Goal: Task Accomplishment & Management: Manage account settings

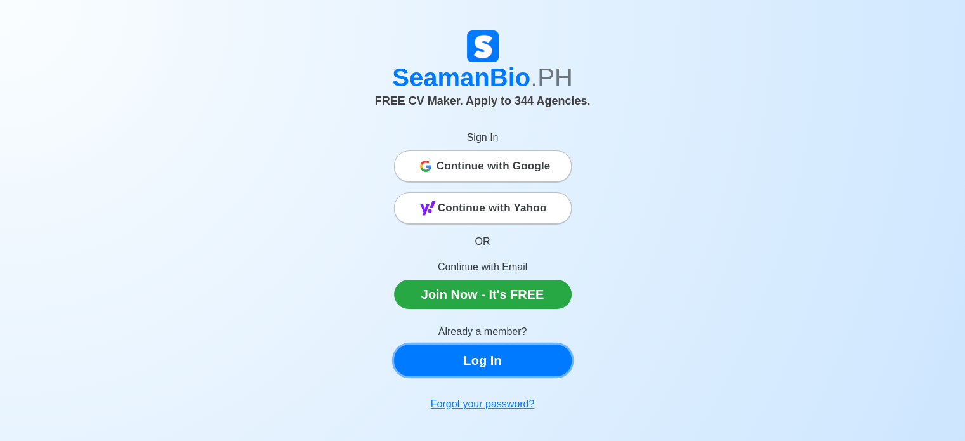
click at [499, 363] on link "Log In" at bounding box center [483, 360] width 178 height 32
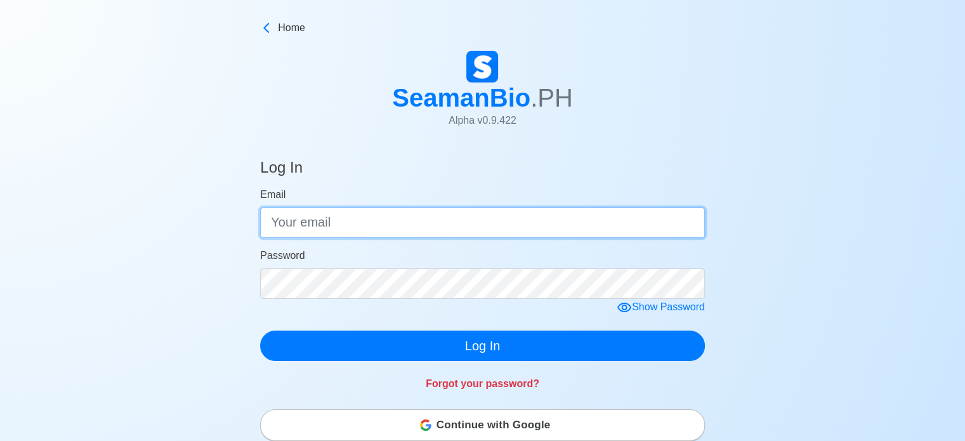
type input "donrebato@gmail.com"
click at [438, 228] on input "donrebato@gmail.com" at bounding box center [482, 222] width 445 height 30
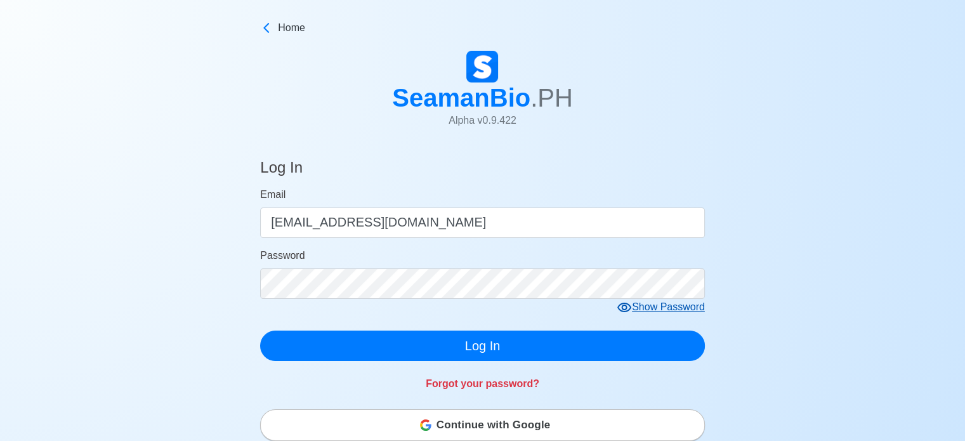
click at [620, 309] on icon at bounding box center [624, 307] width 15 height 15
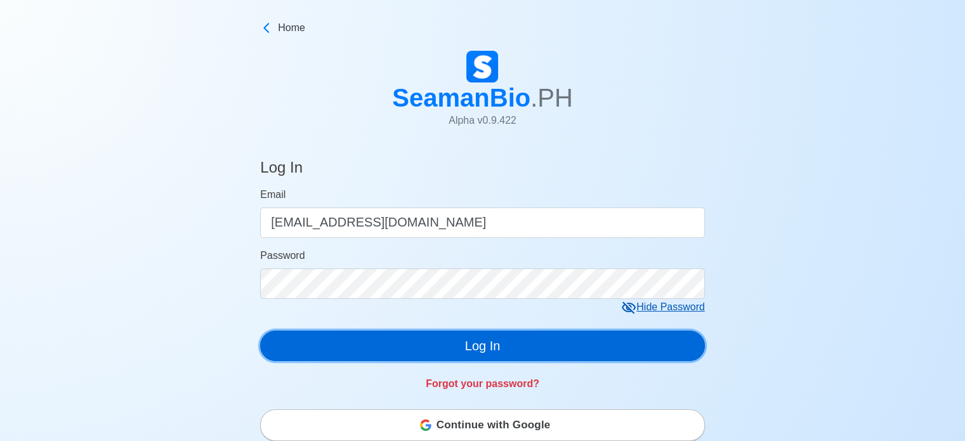
click at [596, 348] on button "Log In" at bounding box center [482, 346] width 445 height 30
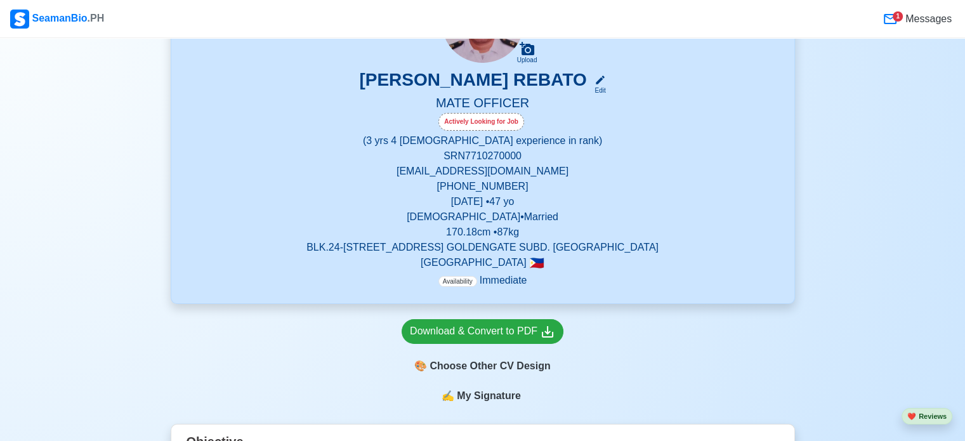
scroll to position [190, 0]
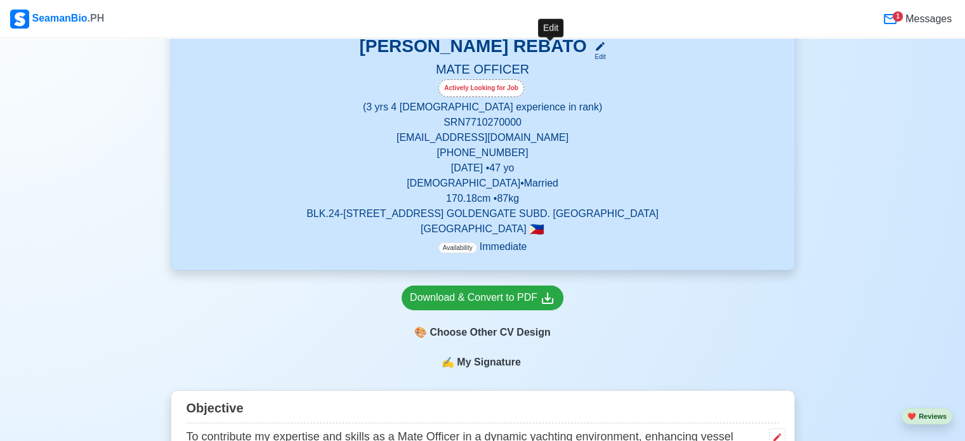
click at [589, 56] on div "Edit" at bounding box center [597, 57] width 16 height 10
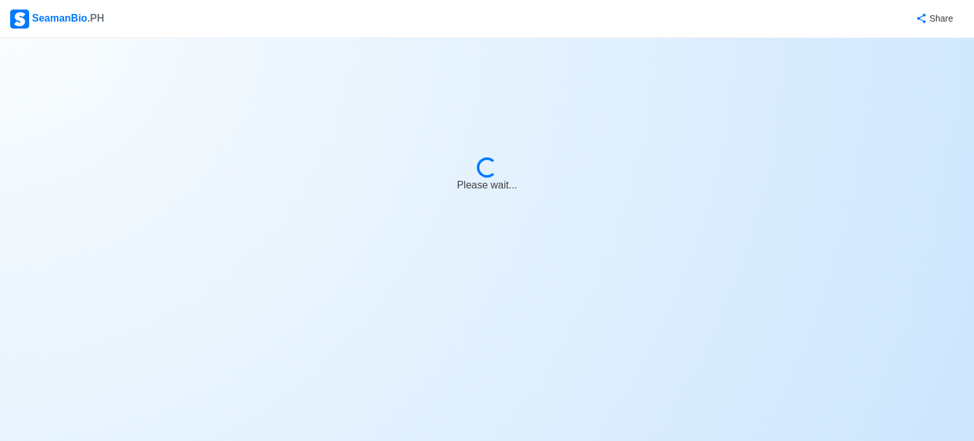
select select "Actively Looking for Job"
select select "Visible for Hiring"
select select "Married"
select select "Male"
select select "PH"
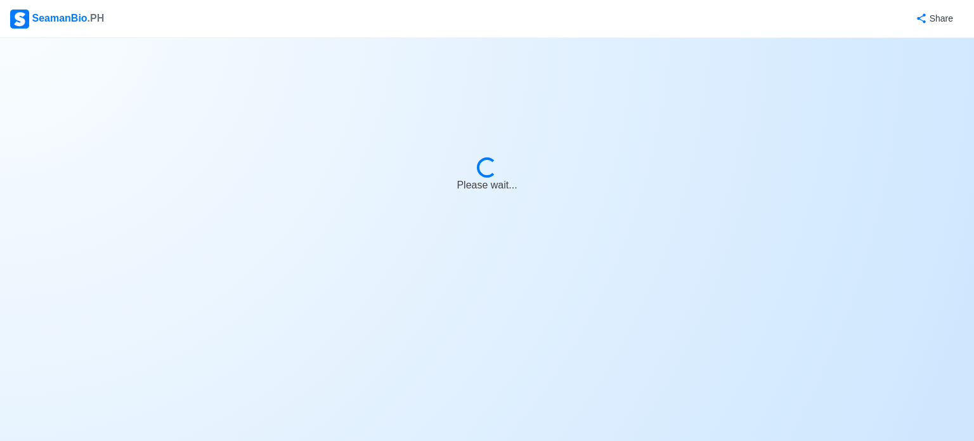
select select "3"
select select "4"
select select "4102416000000"
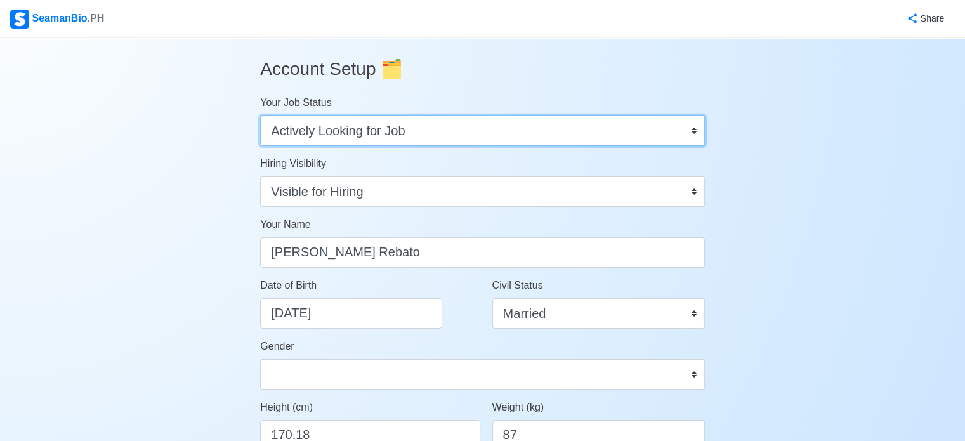
click at [693, 131] on select "Onboard Actively Looking for Job Not Looking for Job" at bounding box center [482, 130] width 445 height 30
select select "Not Looking for Job"
click at [260, 115] on select "Onboard Actively Looking for Job Not Looking for Job" at bounding box center [482, 130] width 445 height 30
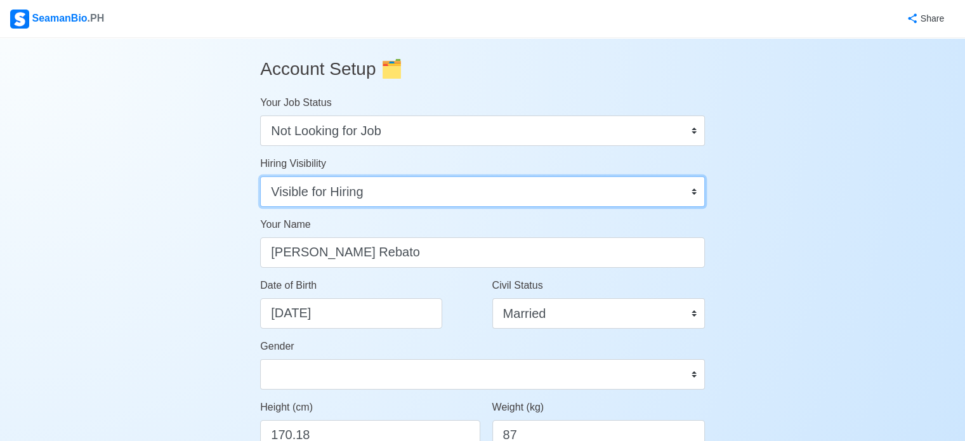
click at [693, 195] on select "Visible for Hiring Not Visible for Hiring" at bounding box center [482, 191] width 445 height 30
select select "Not Visible for Hiring"
click at [260, 176] on select "Visible for Hiring Not Visible for Hiring" at bounding box center [482, 191] width 445 height 30
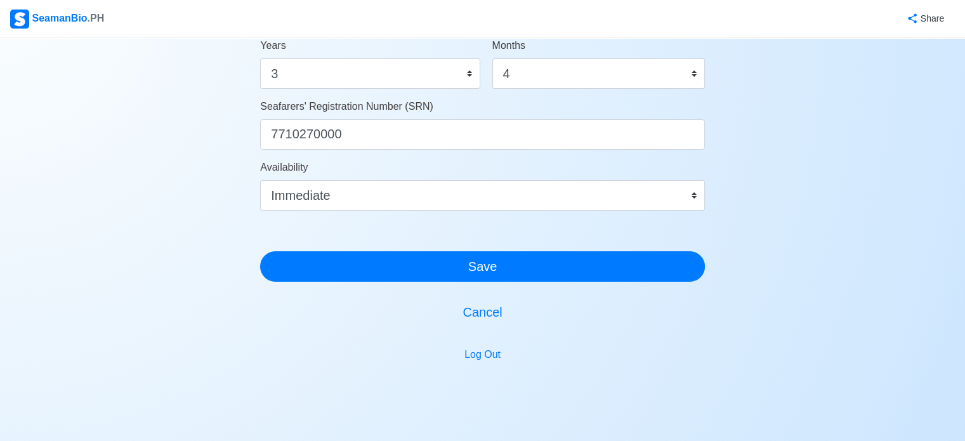
scroll to position [783, 0]
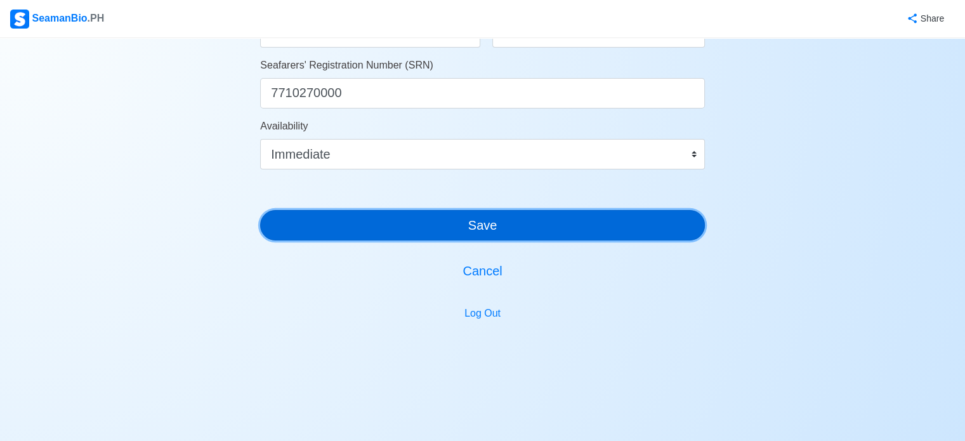
click at [495, 227] on button "Save" at bounding box center [482, 225] width 445 height 30
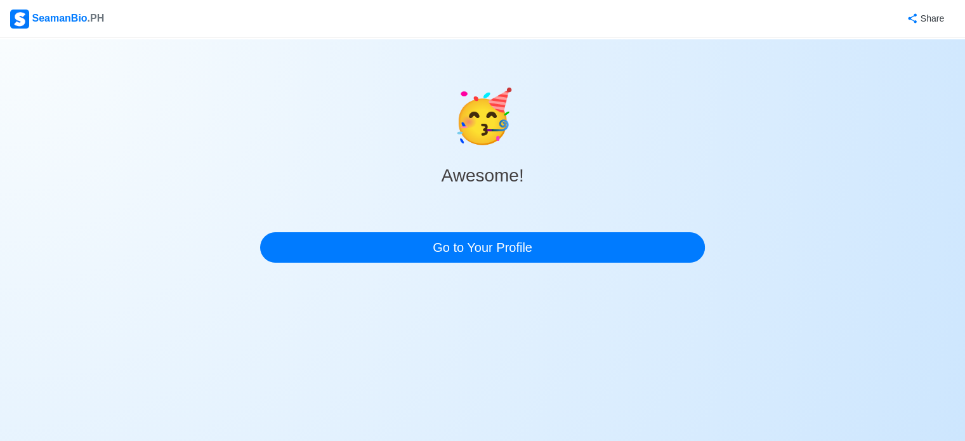
scroll to position [0, 0]
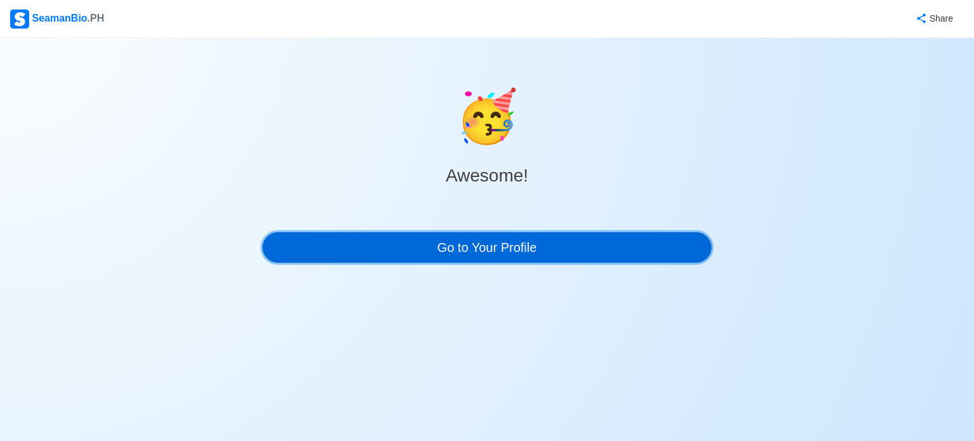
click at [541, 242] on link "Go to Your Profile" at bounding box center [487, 247] width 449 height 30
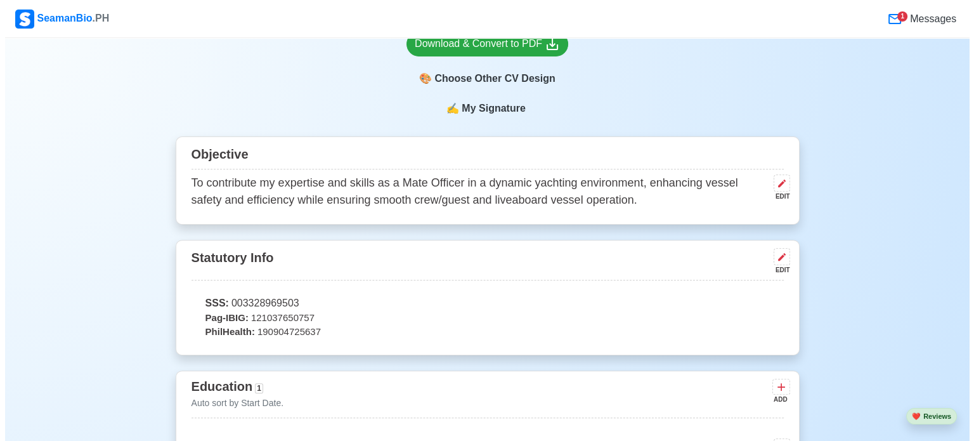
scroll to position [381, 0]
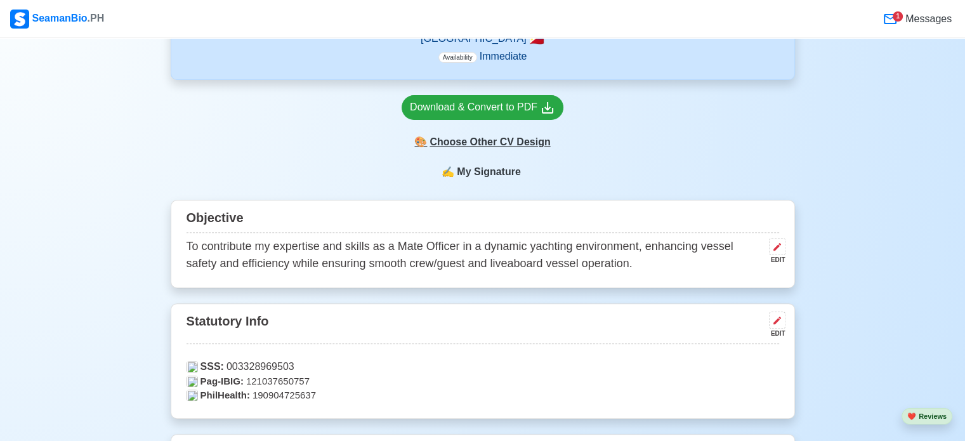
click at [508, 145] on div "🎨 Choose Other CV Design" at bounding box center [483, 142] width 162 height 24
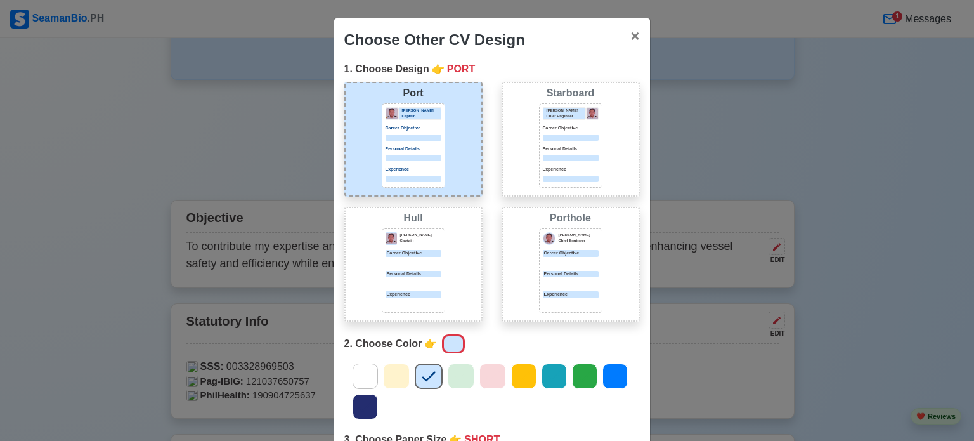
click at [412, 149] on p "Personal Details" at bounding box center [414, 149] width 56 height 7
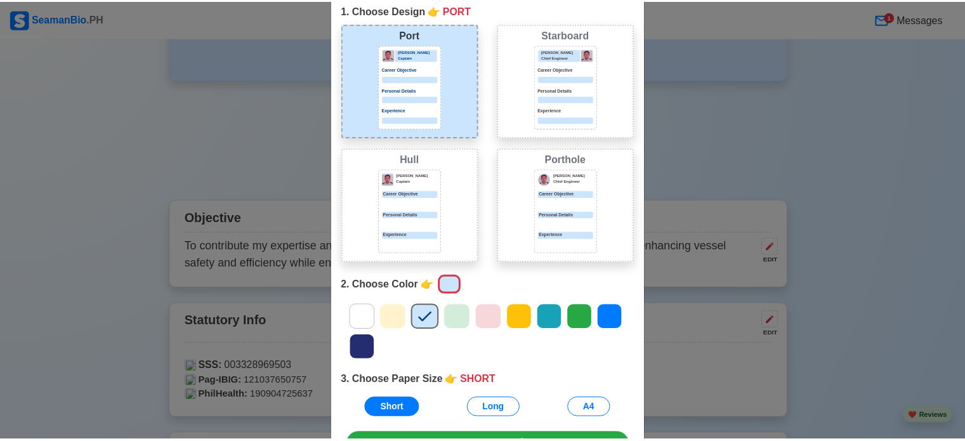
scroll to position [142, 0]
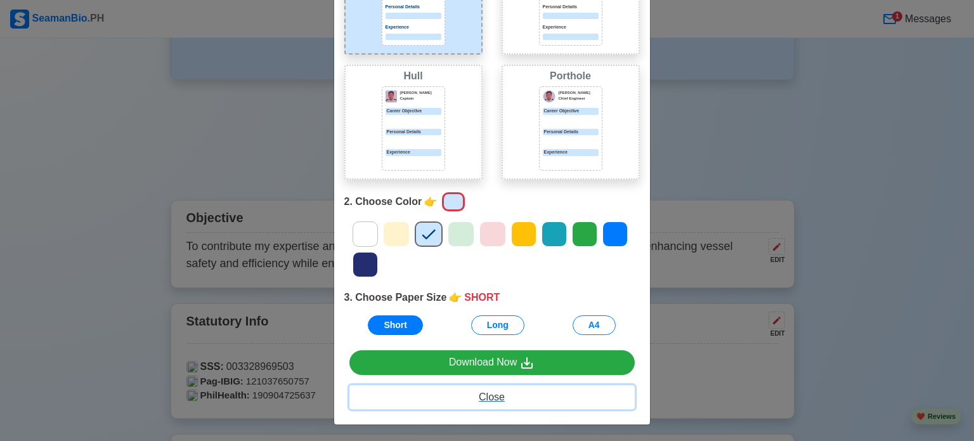
drag, startPoint x: 492, startPoint y: 393, endPoint x: 543, endPoint y: 258, distance: 144.9
click at [492, 393] on span "Close" at bounding box center [492, 396] width 26 height 11
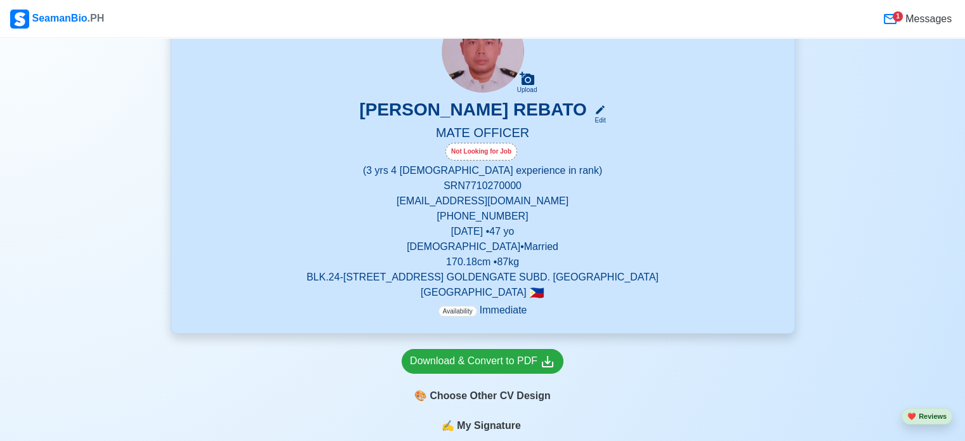
scroll to position [0, 0]
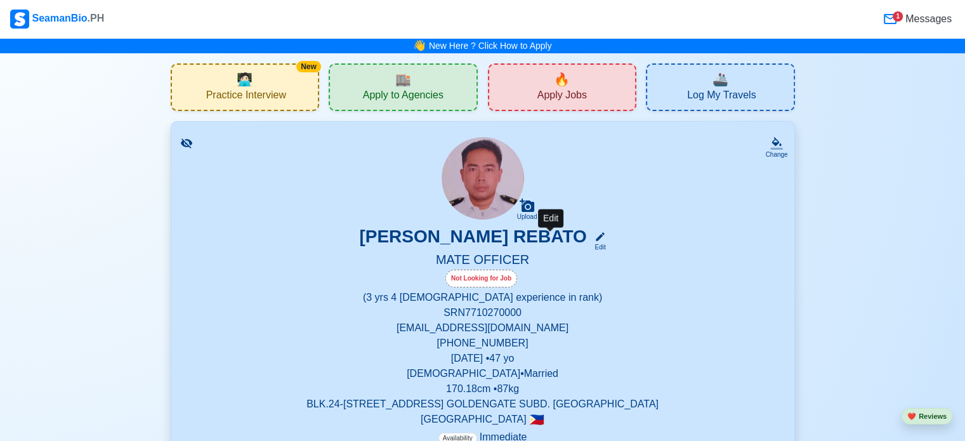
click at [596, 238] on icon at bounding box center [600, 236] width 9 height 9
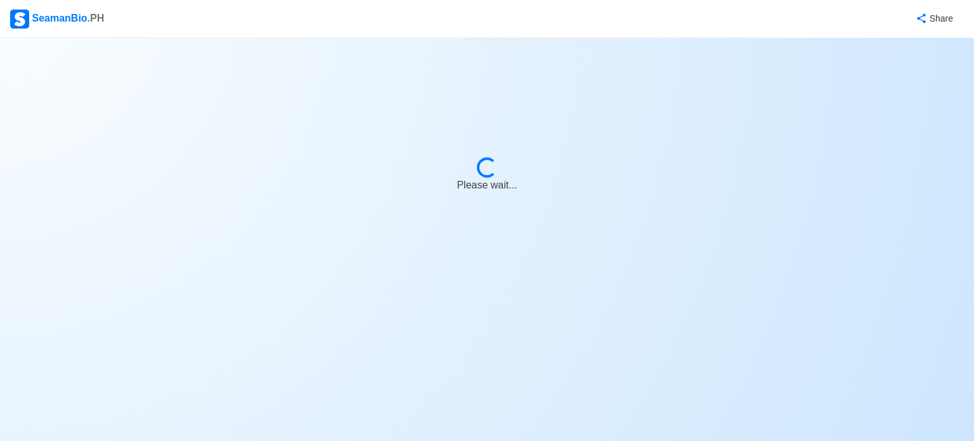
select select "Not Looking for Job"
select select "Not Visible for Hiring"
select select "Married"
select select "Male"
select select "PH"
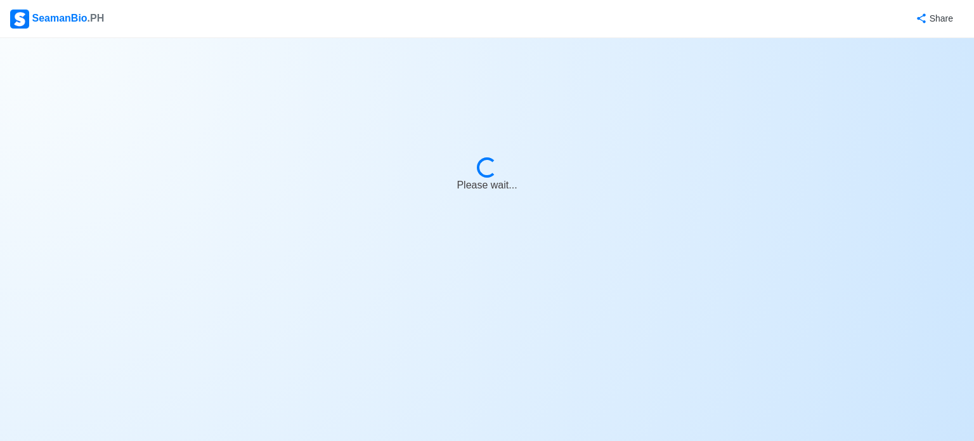
select select "3"
select select "4"
select select "4102416000000"
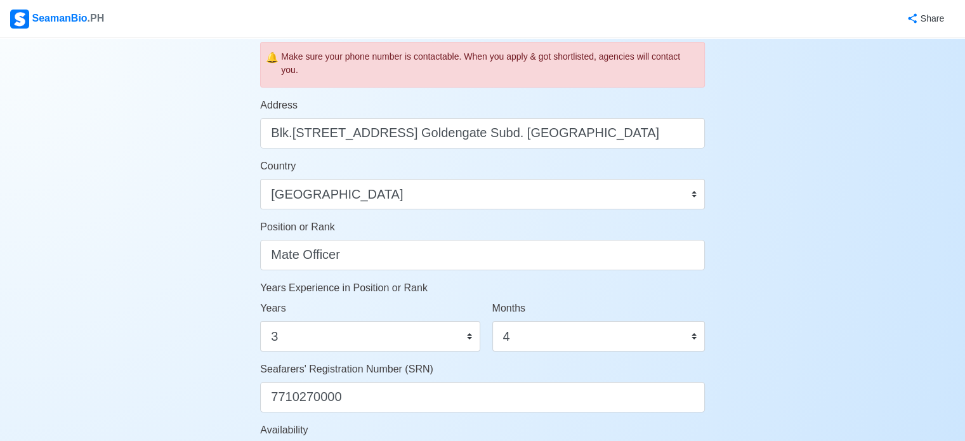
scroll to position [698, 0]
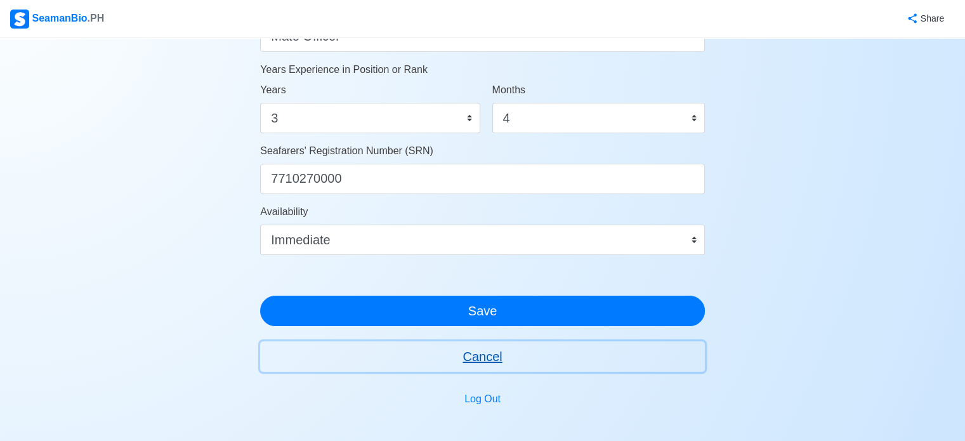
click at [478, 363] on button "Cancel" at bounding box center [482, 356] width 445 height 30
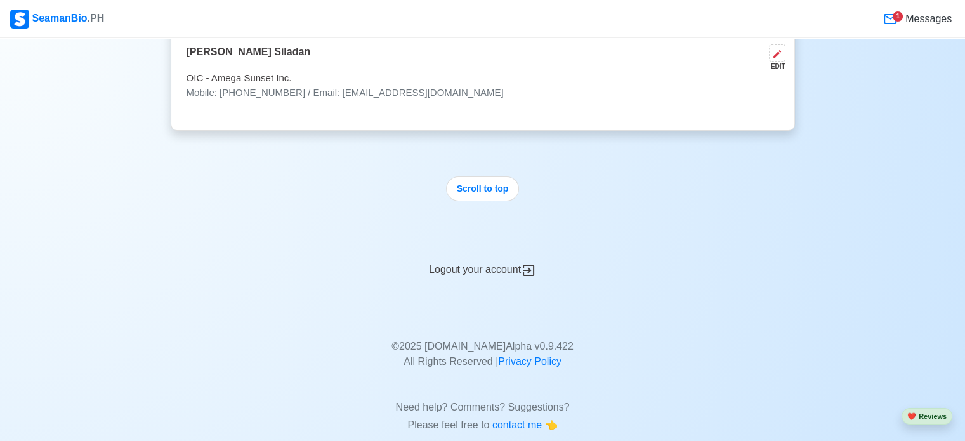
scroll to position [6280, 0]
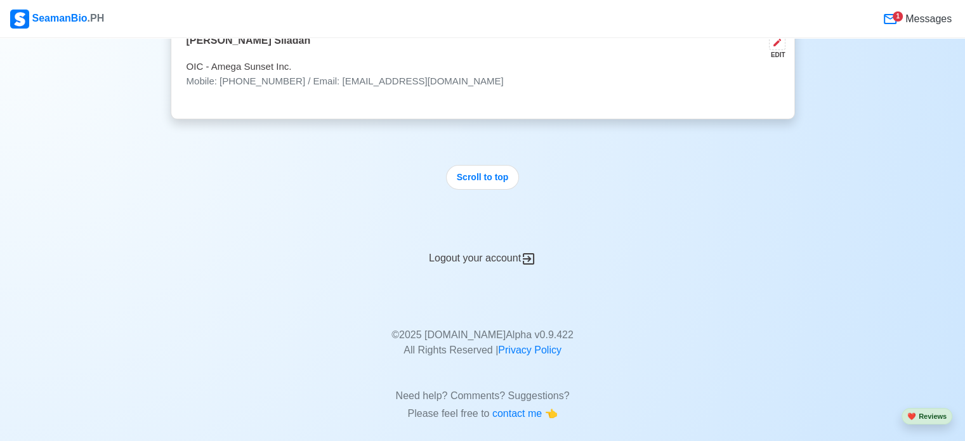
click at [502, 244] on div "Logout your account" at bounding box center [483, 250] width 624 height 31
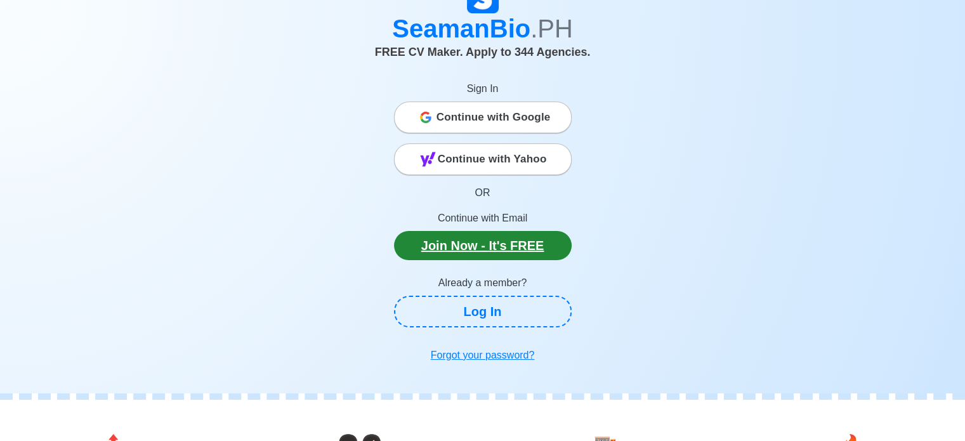
scroll to position [190, 0]
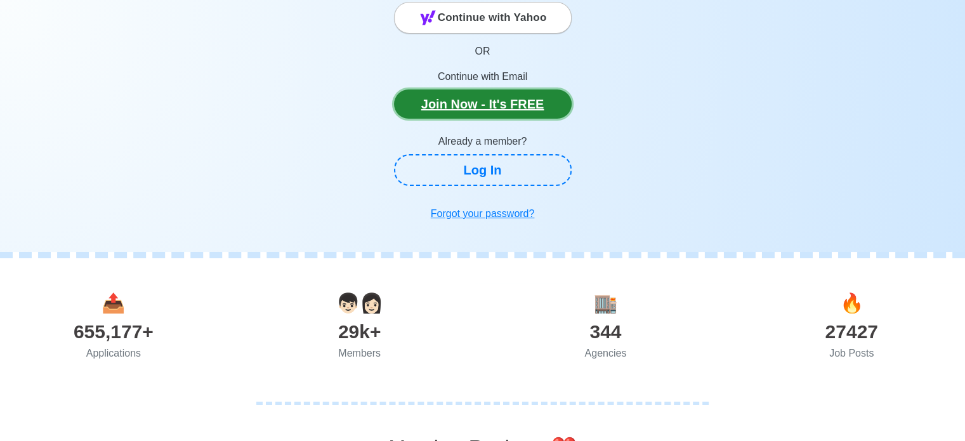
click at [499, 103] on link "Join Now - It's FREE" at bounding box center [483, 103] width 178 height 29
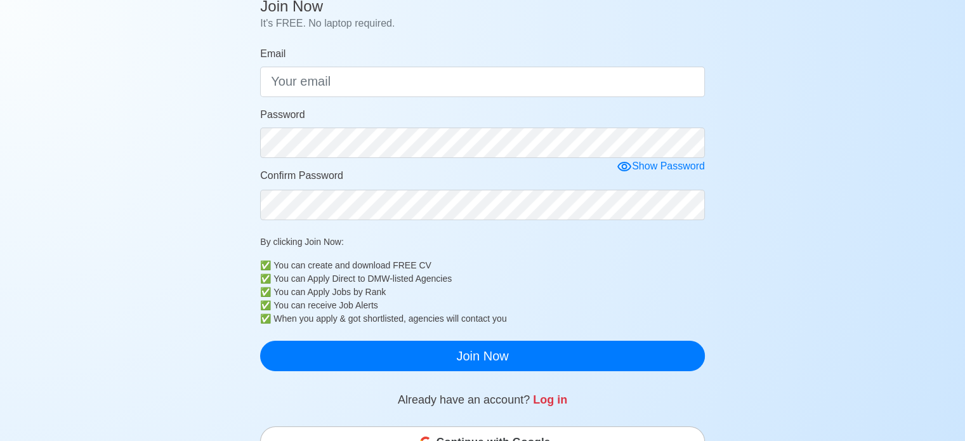
scroll to position [127, 0]
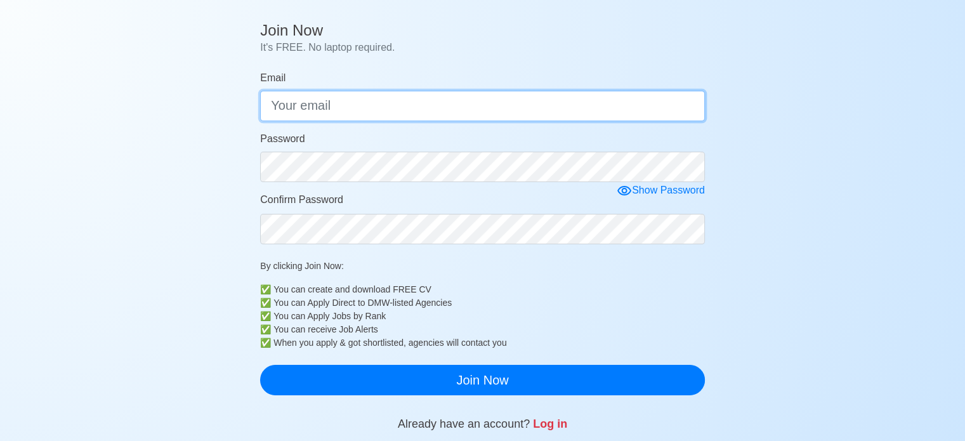
click at [414, 107] on input "Email" at bounding box center [482, 106] width 445 height 30
click at [515, 109] on input "Email" at bounding box center [482, 106] width 445 height 30
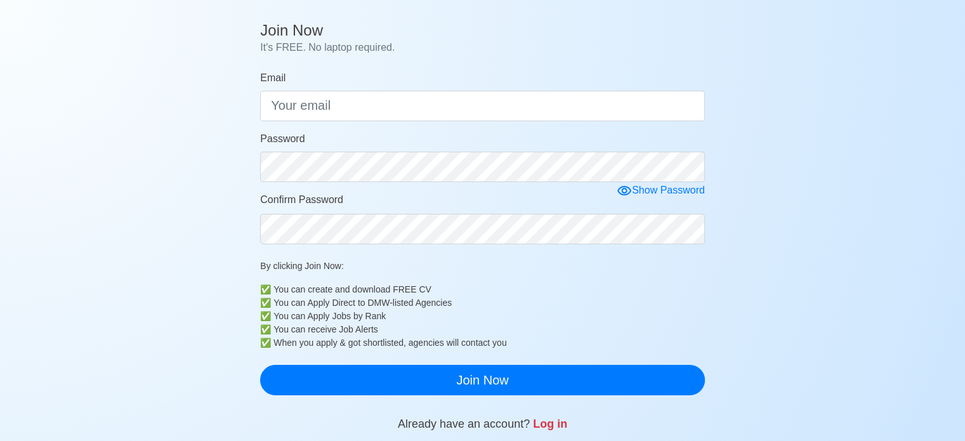
click at [592, 134] on div "Password" at bounding box center [482, 156] width 445 height 51
click at [901, 284] on div "Join Now It's FREE. No laptop required. Email Password Show Password Confirm Pa…" at bounding box center [482, 375] width 965 height 719
click at [558, 422] on link "Log in" at bounding box center [550, 423] width 34 height 13
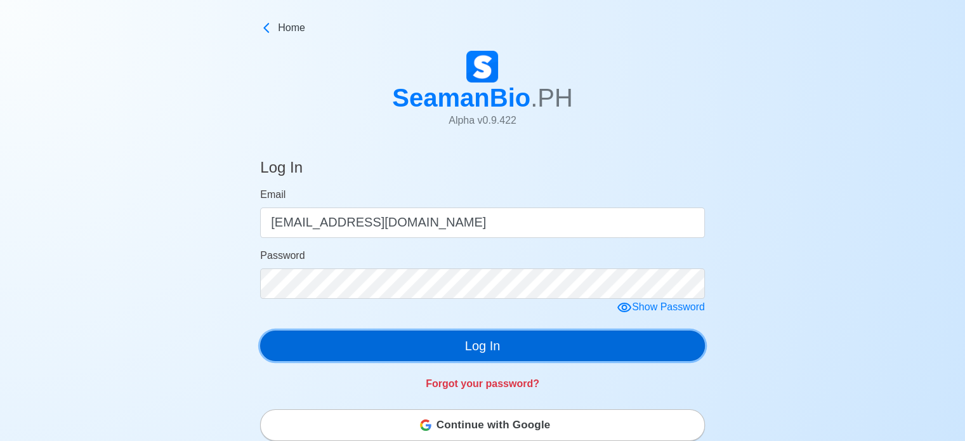
click at [530, 355] on button "Log In" at bounding box center [482, 346] width 445 height 30
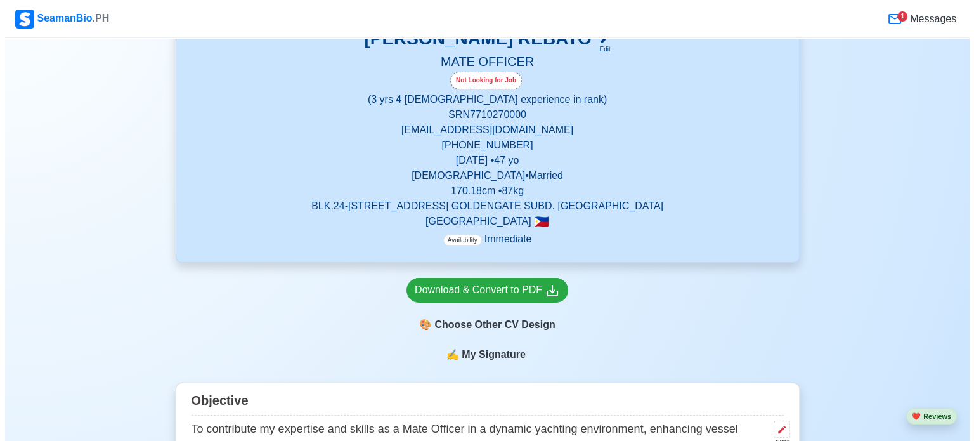
scroll to position [254, 0]
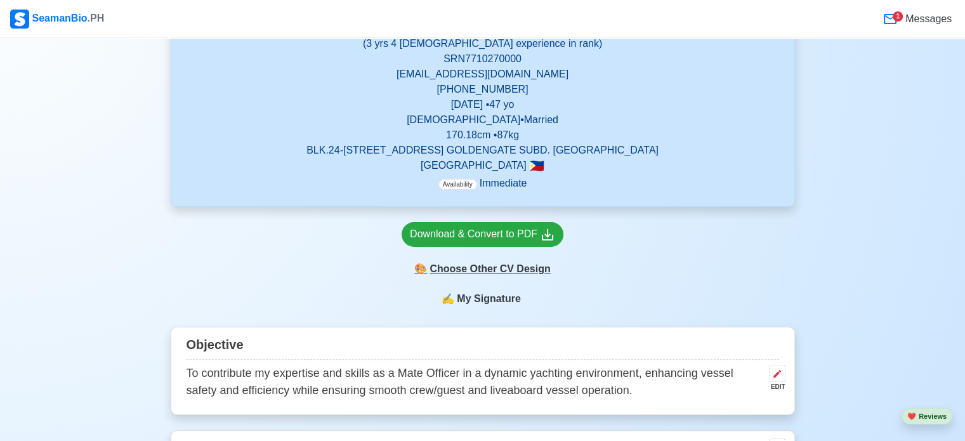
click at [527, 270] on div "🎨 Choose Other CV Design" at bounding box center [483, 269] width 162 height 24
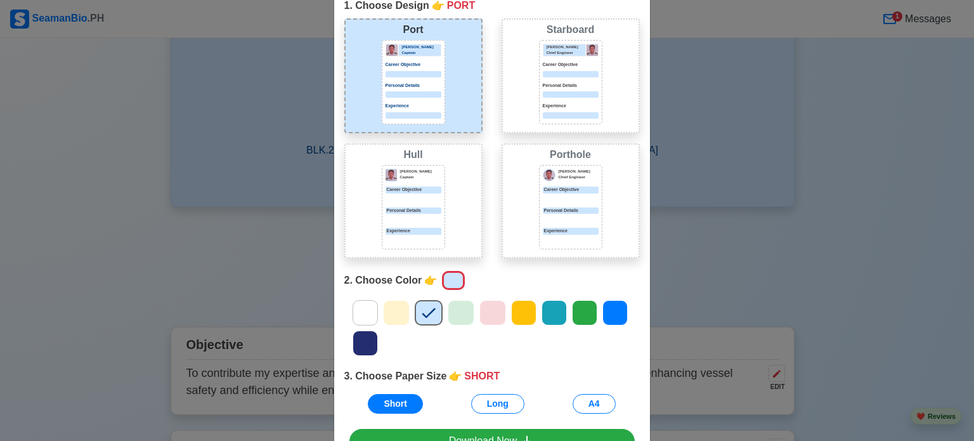
scroll to position [127, 0]
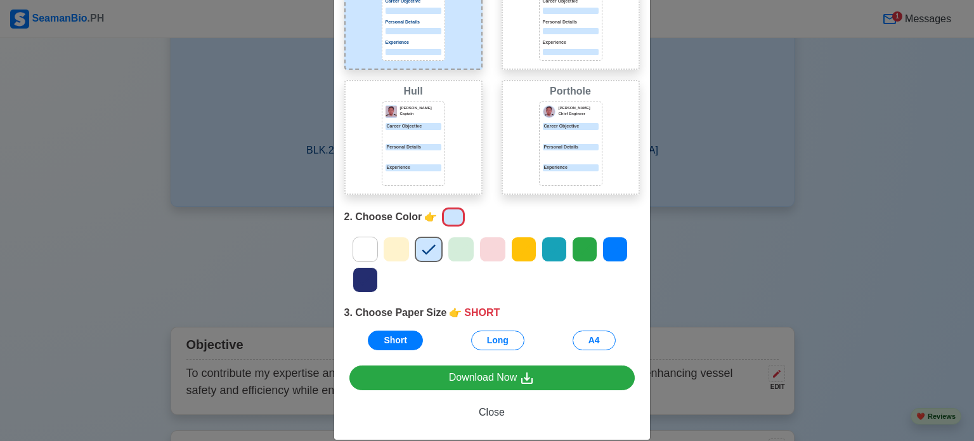
click at [357, 280] on icon at bounding box center [365, 279] width 19 height 19
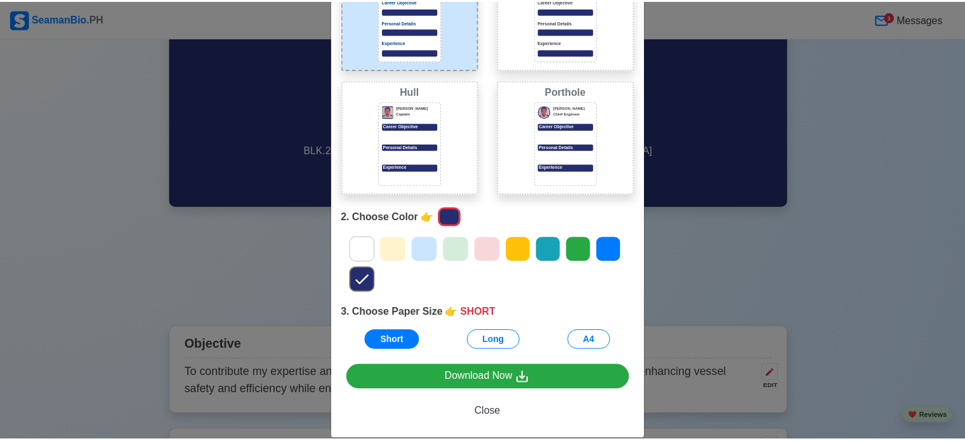
scroll to position [0, 0]
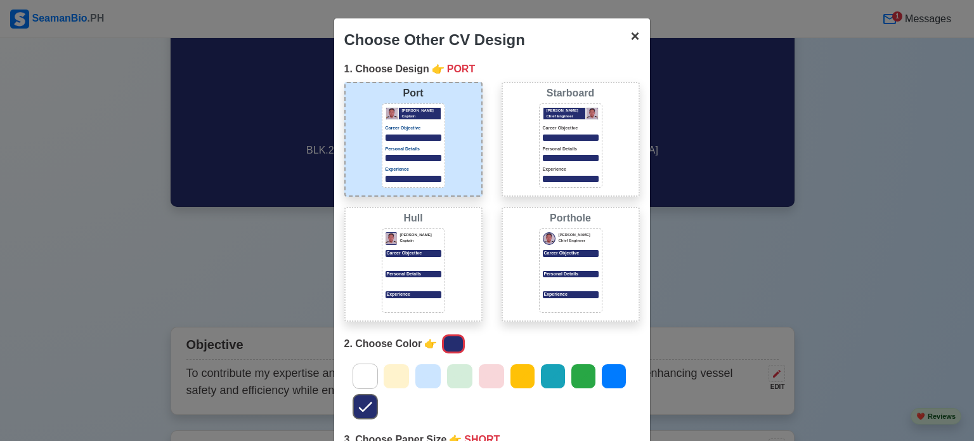
click at [632, 36] on span "×" at bounding box center [635, 35] width 9 height 17
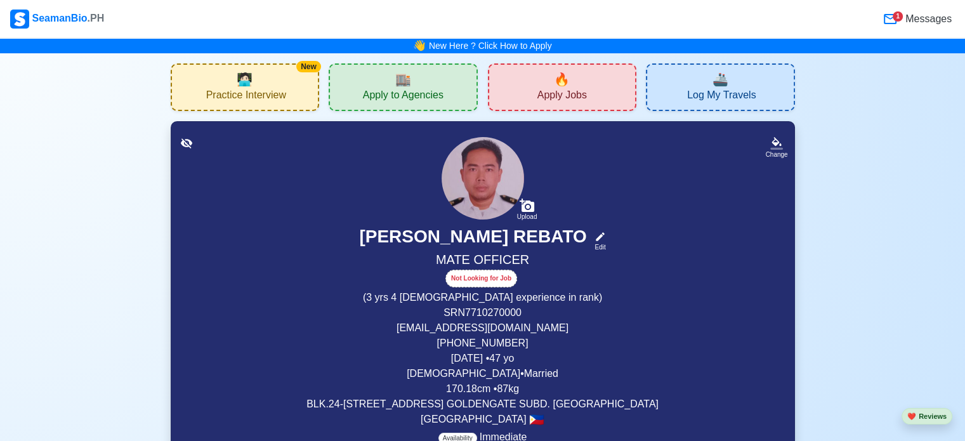
click at [903, 16] on div "1" at bounding box center [898, 16] width 10 height 10
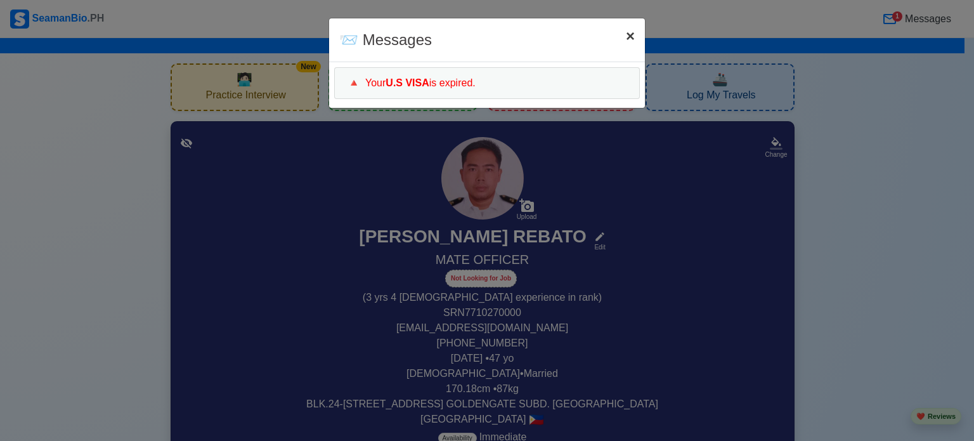
click at [629, 39] on span "×" at bounding box center [630, 35] width 9 height 17
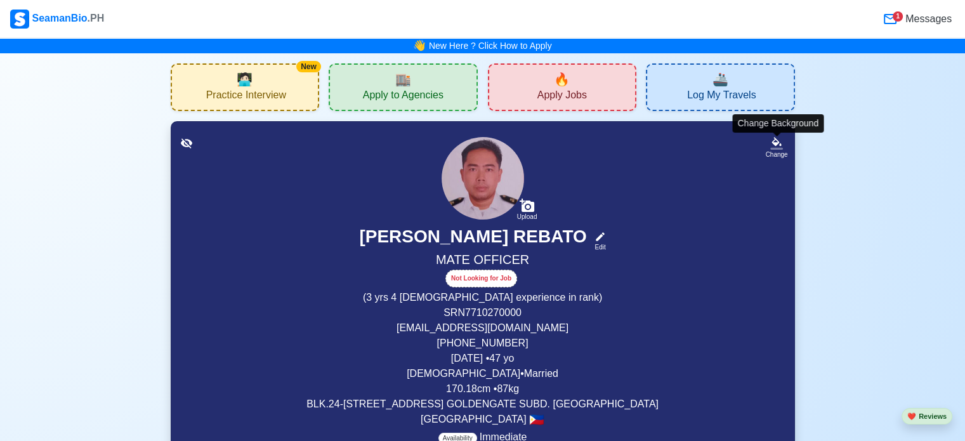
click at [776, 148] on icon at bounding box center [776, 148] width 13 height 2
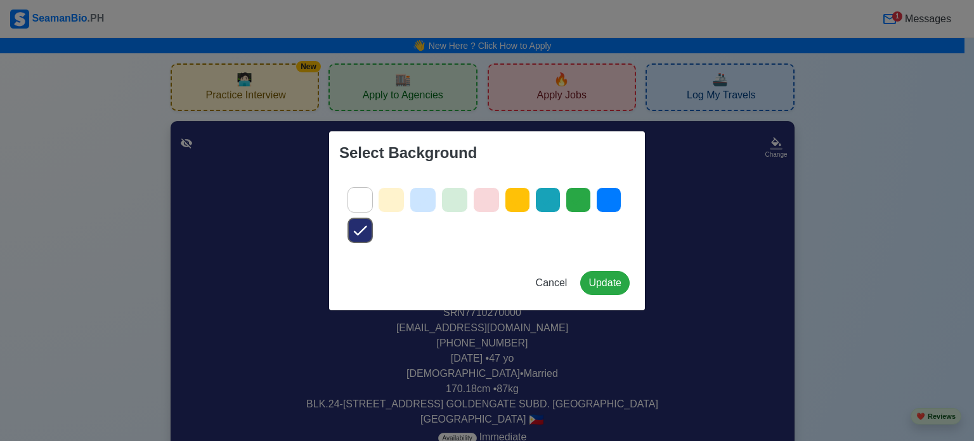
click at [611, 200] on icon at bounding box center [608, 199] width 19 height 19
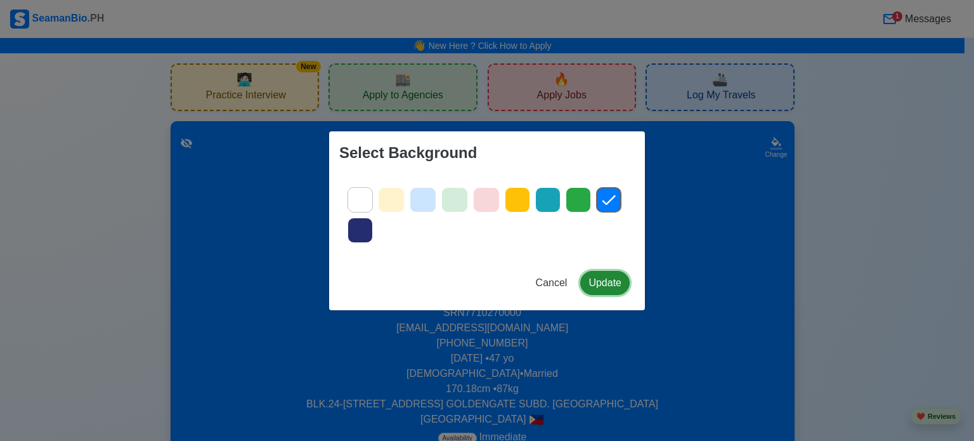
click at [601, 279] on button "Update" at bounding box center [604, 283] width 49 height 24
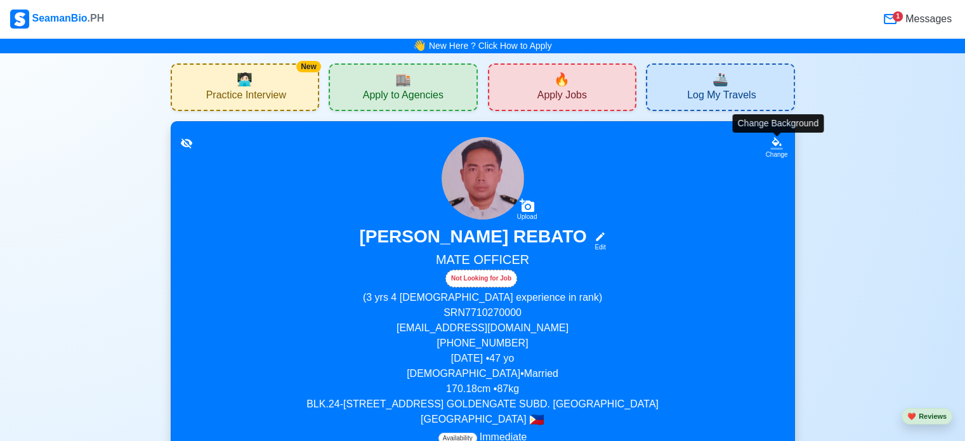
click at [778, 147] on icon at bounding box center [776, 143] width 13 height 13
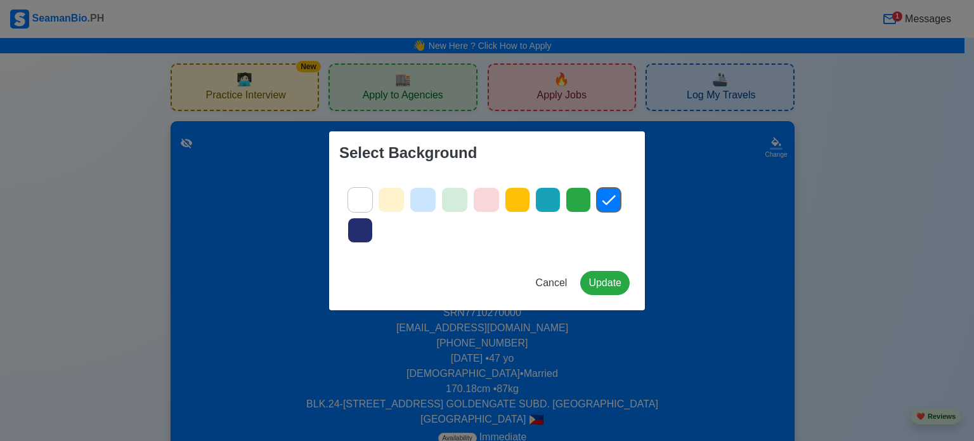
click at [462, 200] on icon at bounding box center [454, 199] width 19 height 19
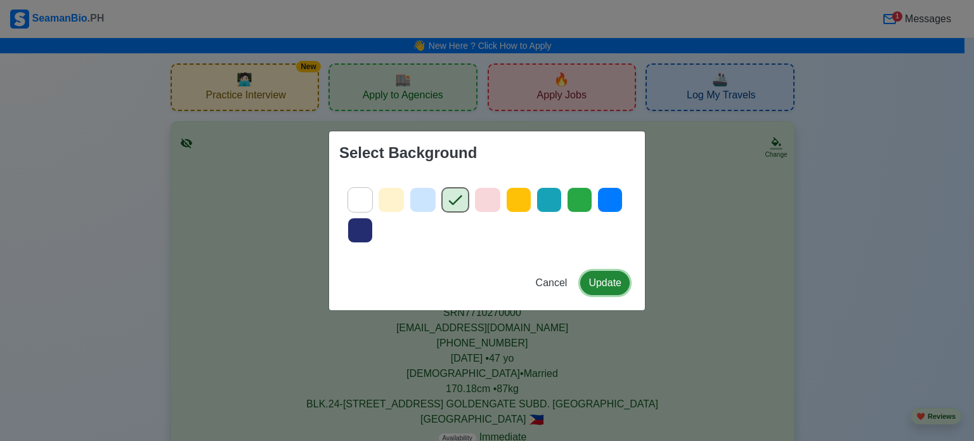
click at [608, 280] on button "Update" at bounding box center [604, 283] width 49 height 24
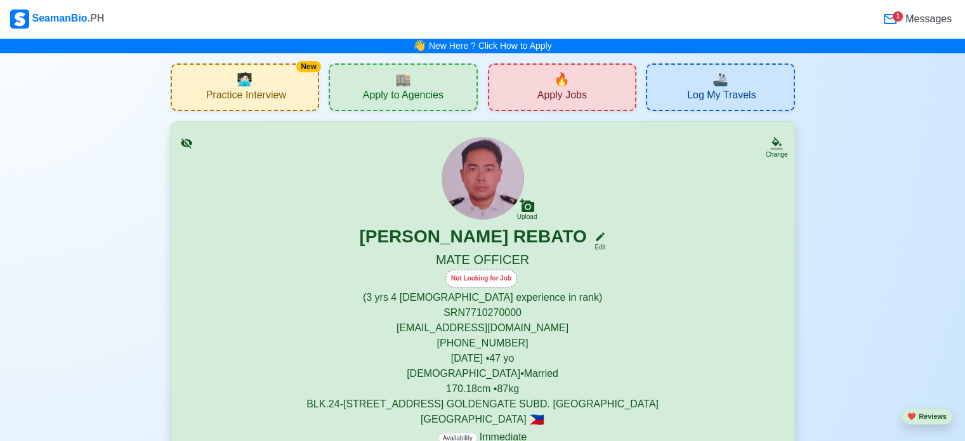
click at [22, 15] on img at bounding box center [19, 19] width 19 height 19
click at [712, 92] on span "Log My Travels" at bounding box center [721, 97] width 69 height 16
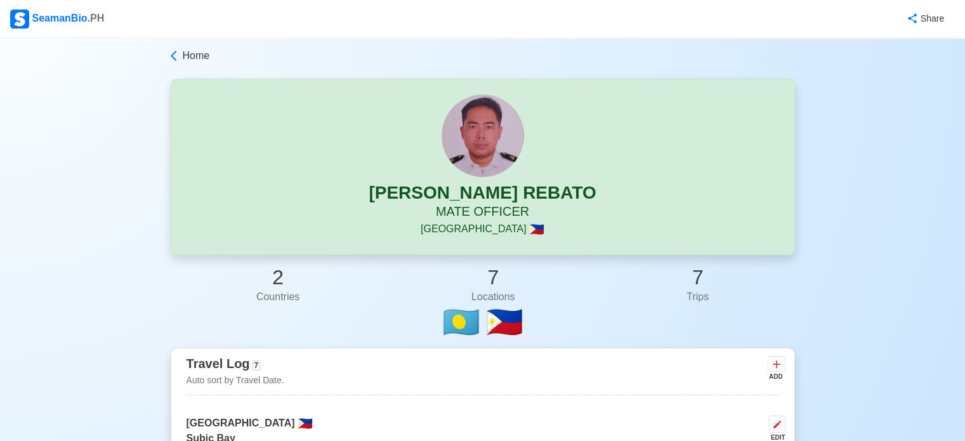
click at [277, 281] on h2 "2" at bounding box center [277, 277] width 43 height 24
click at [205, 58] on span "Home" at bounding box center [196, 55] width 27 height 15
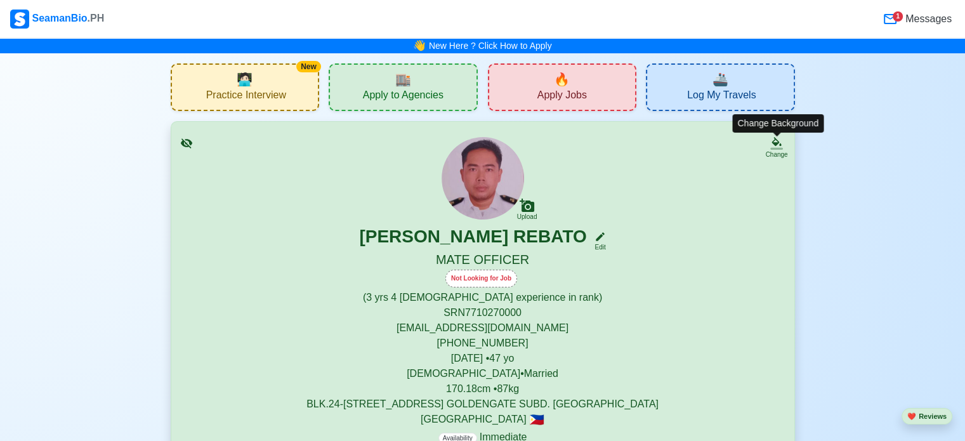
click at [779, 150] on div "Change" at bounding box center [776, 155] width 22 height 10
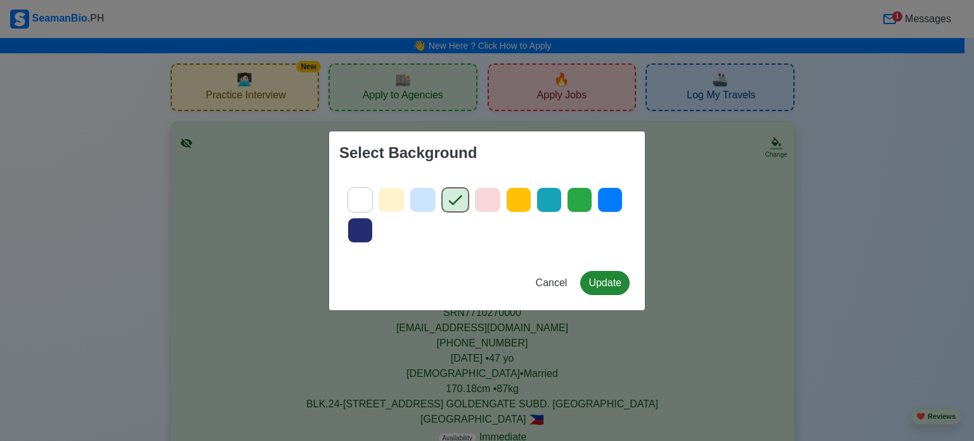
drag, startPoint x: 365, startPoint y: 202, endPoint x: 586, endPoint y: 273, distance: 231.3
click at [365, 201] on icon at bounding box center [360, 199] width 19 height 19
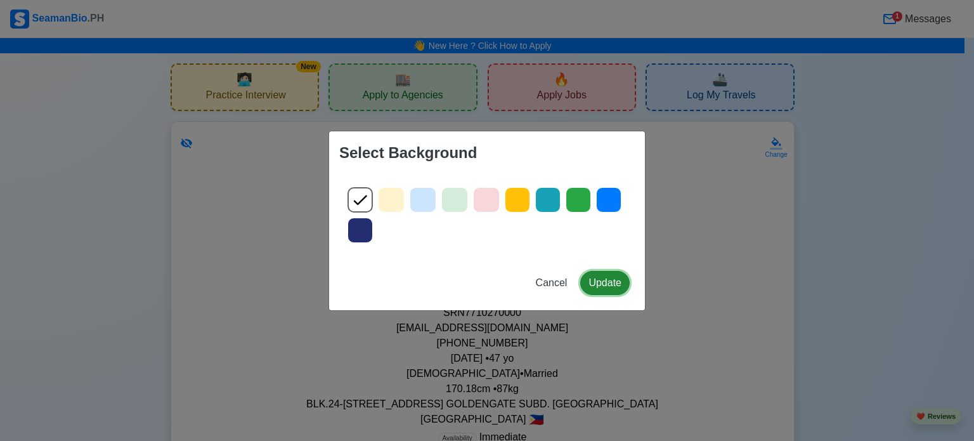
click at [601, 280] on button "Update" at bounding box center [604, 283] width 49 height 24
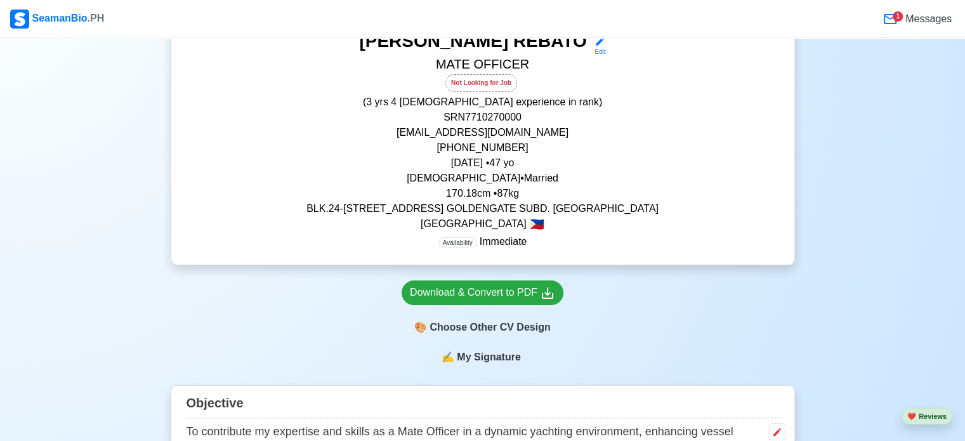
scroll to position [63, 0]
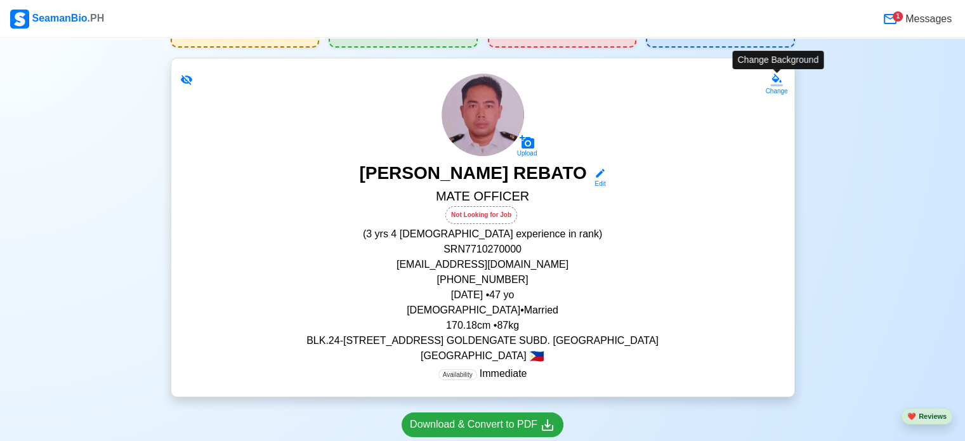
click at [778, 88] on div "Change" at bounding box center [776, 91] width 22 height 10
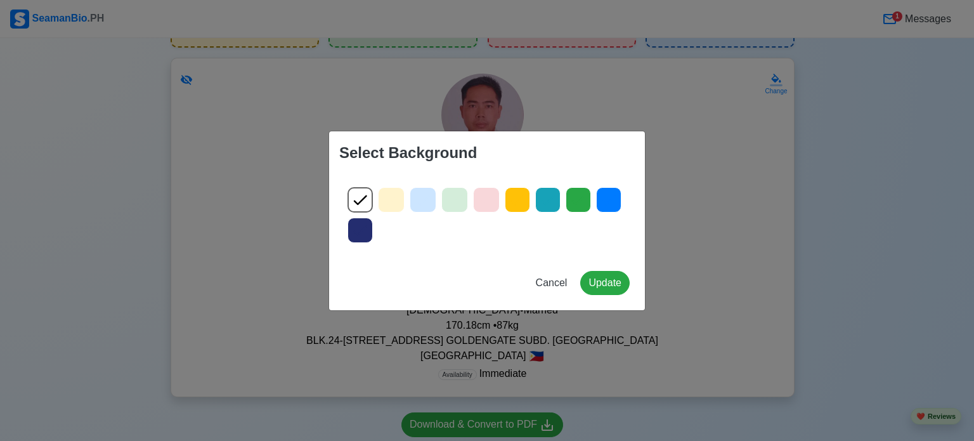
click at [423, 202] on icon at bounding box center [423, 200] width 13 height 10
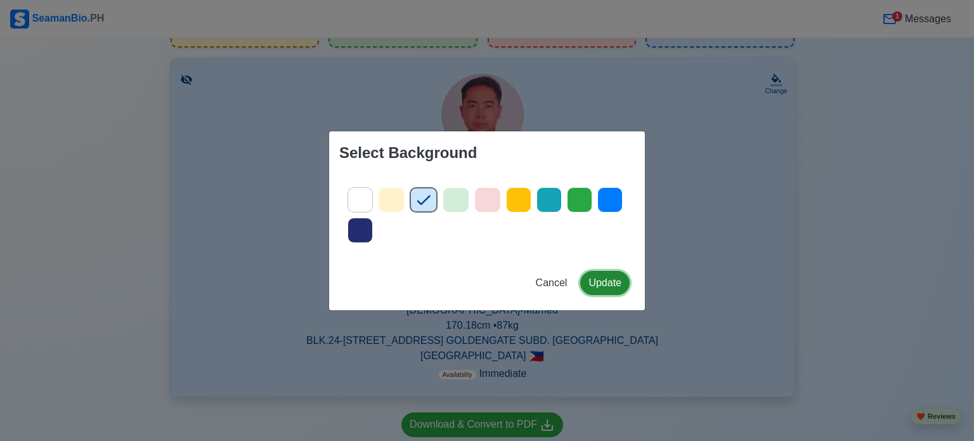
click at [613, 284] on button "Update" at bounding box center [604, 283] width 49 height 24
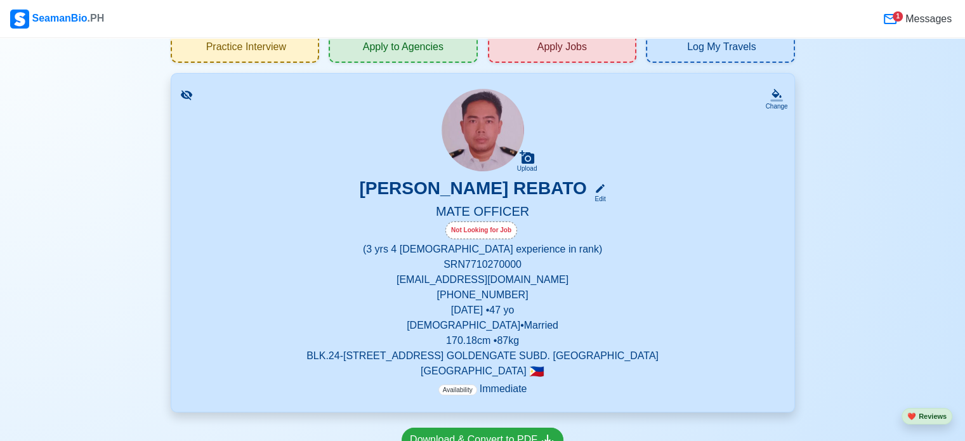
scroll to position [0, 0]
